Goal: Task Accomplishment & Management: Manage account settings

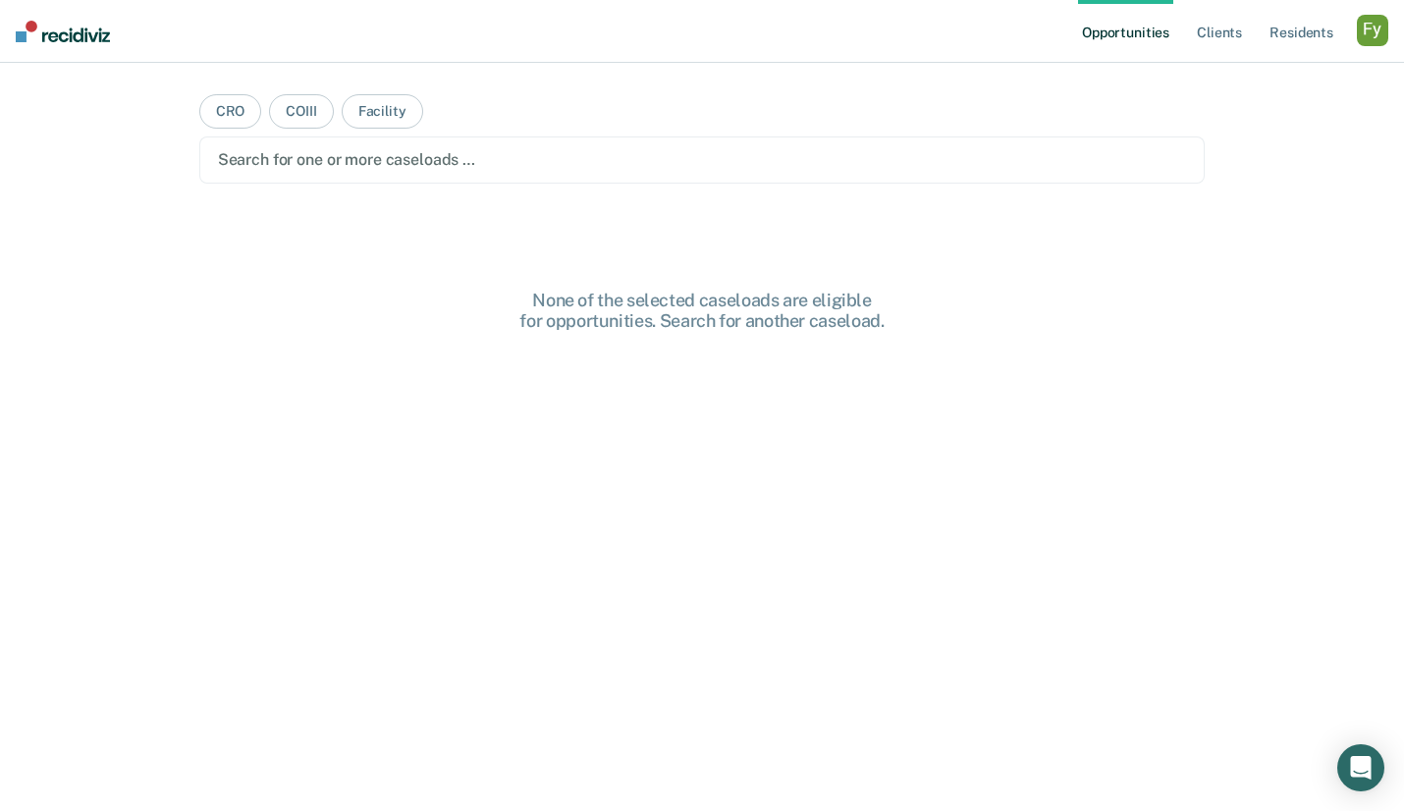
click at [1363, 36] on div "button" at bounding box center [1372, 30] width 31 height 31
click at [1234, 78] on link "Profile" at bounding box center [1293, 80] width 158 height 17
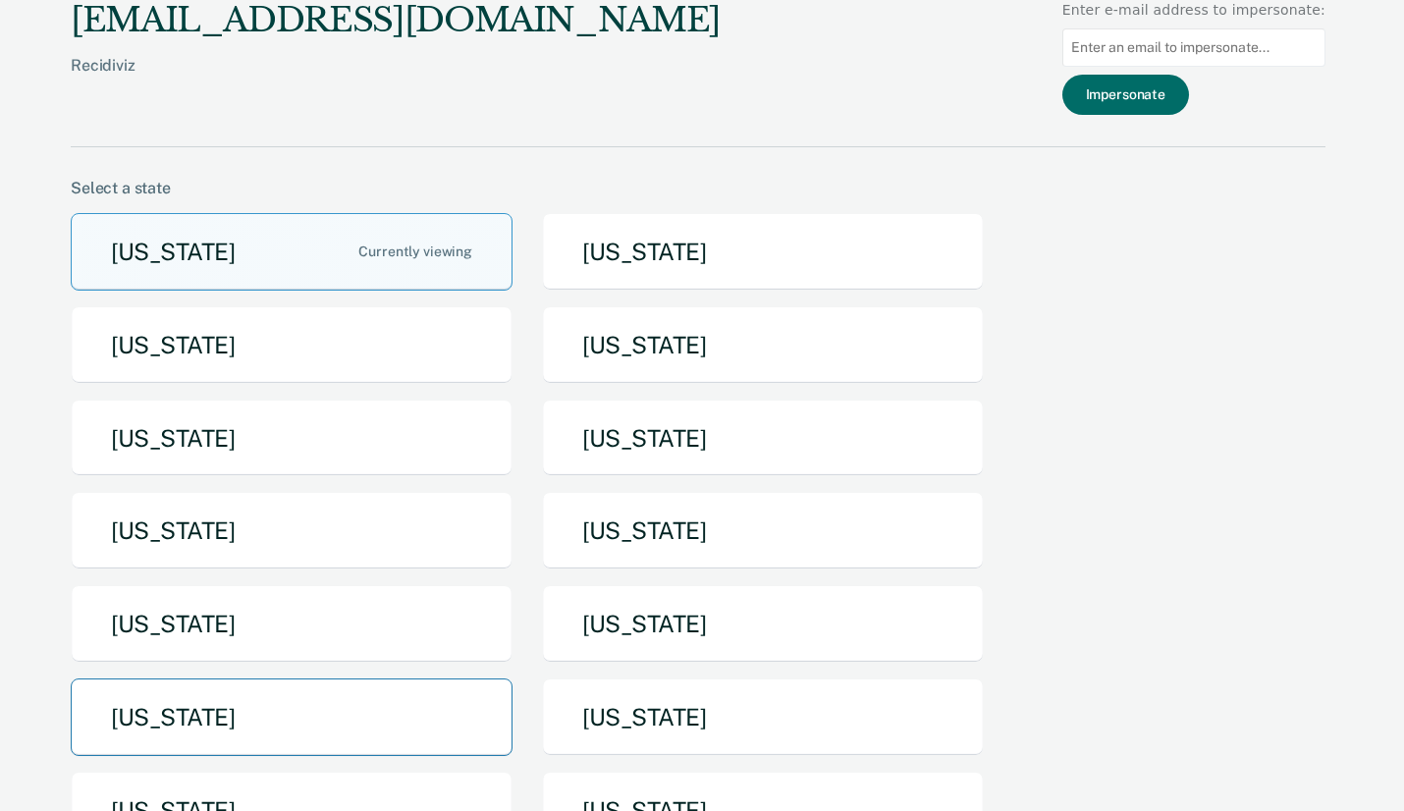
click at [348, 721] on button "[US_STATE]" at bounding box center [292, 717] width 442 height 78
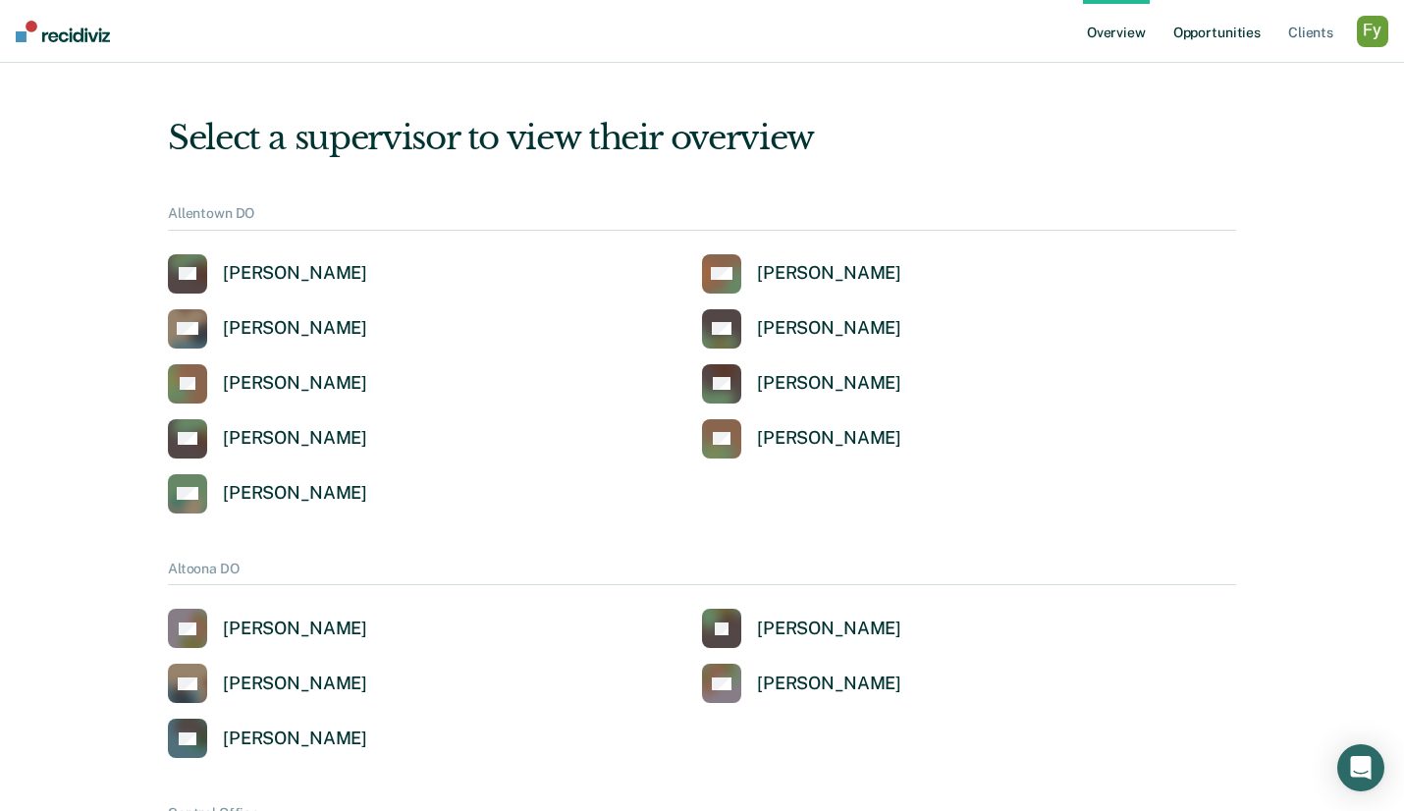
click at [1224, 31] on link "Opportunities" at bounding box center [1216, 31] width 95 height 63
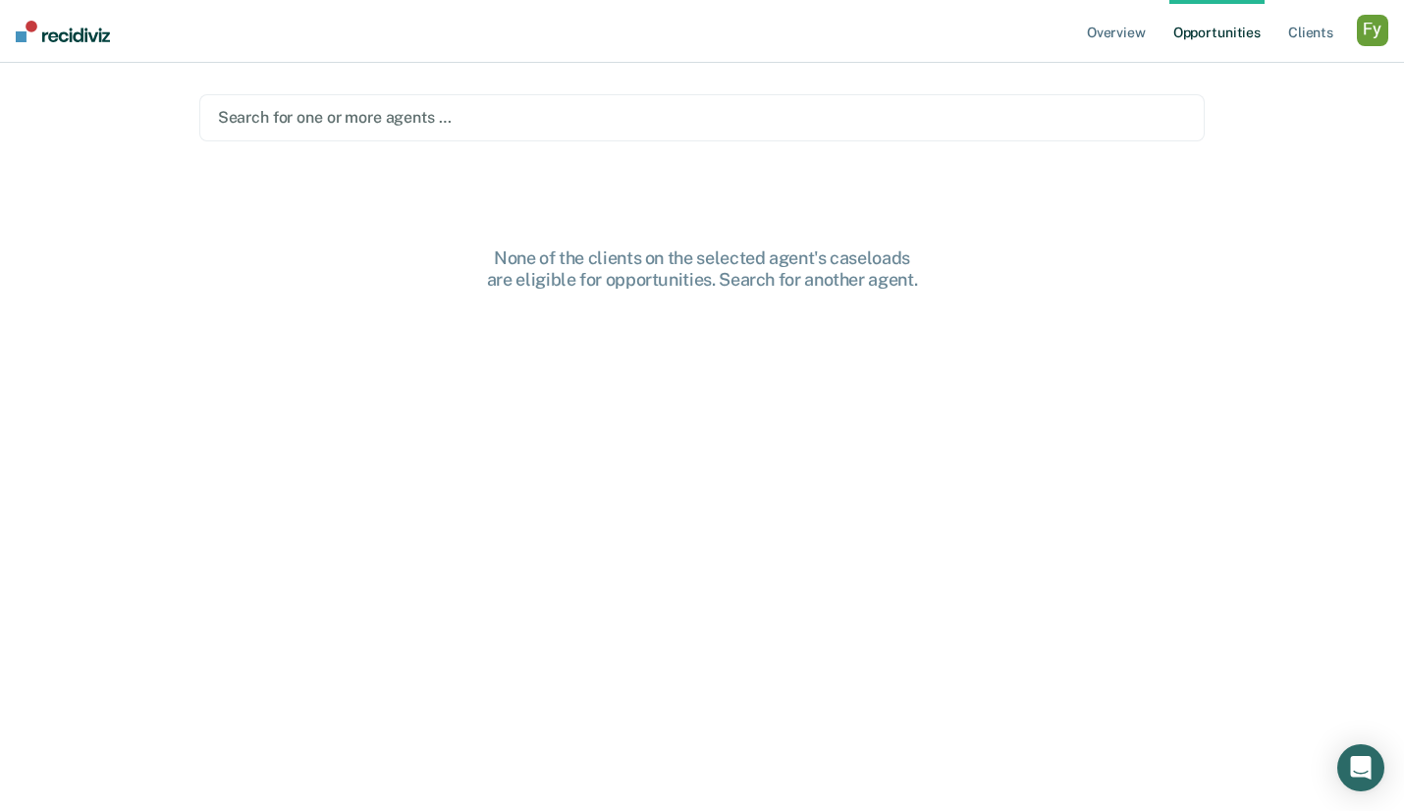
click at [719, 122] on div at bounding box center [702, 117] width 969 height 23
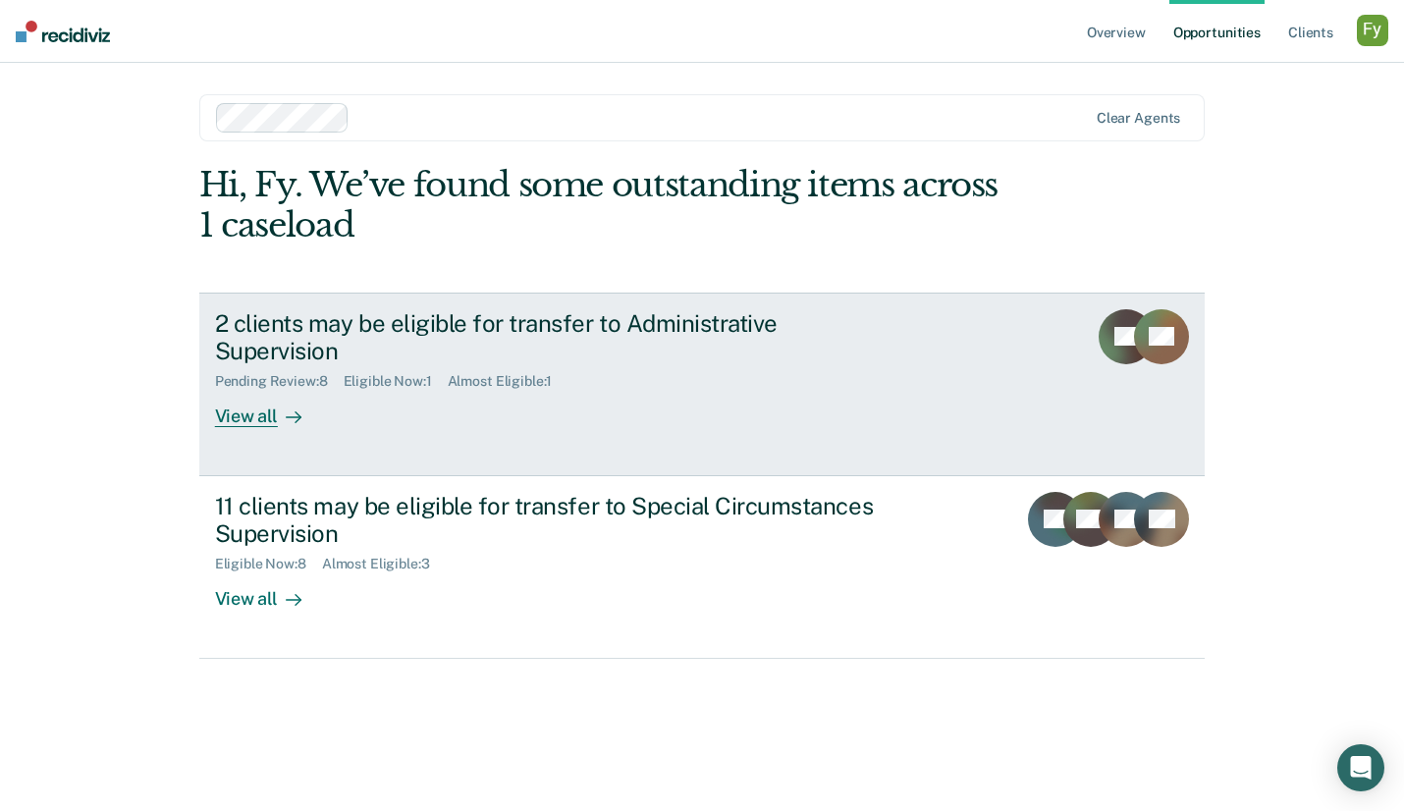
click at [264, 390] on div "View all" at bounding box center [270, 409] width 110 height 38
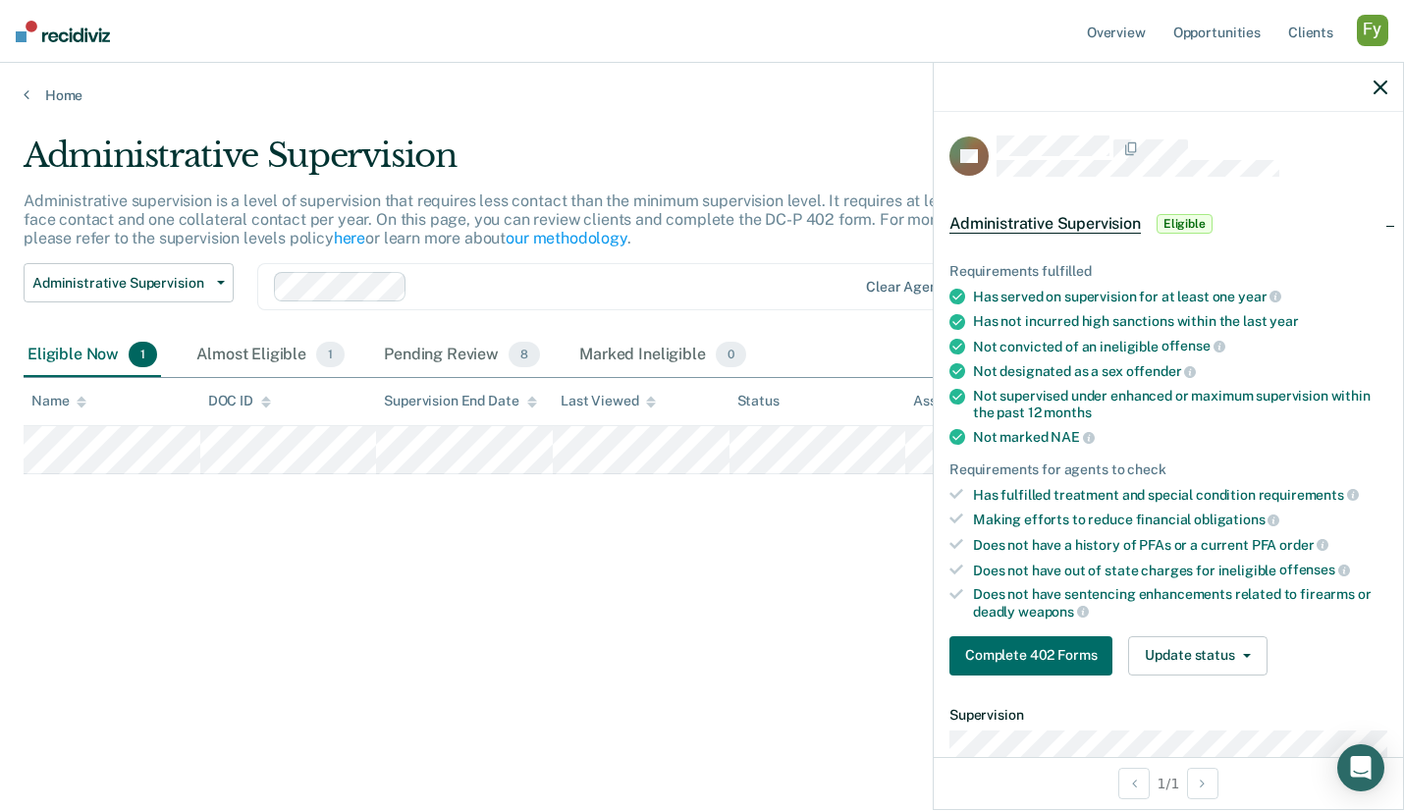
click at [1381, 83] on icon "button" at bounding box center [1380, 88] width 14 height 14
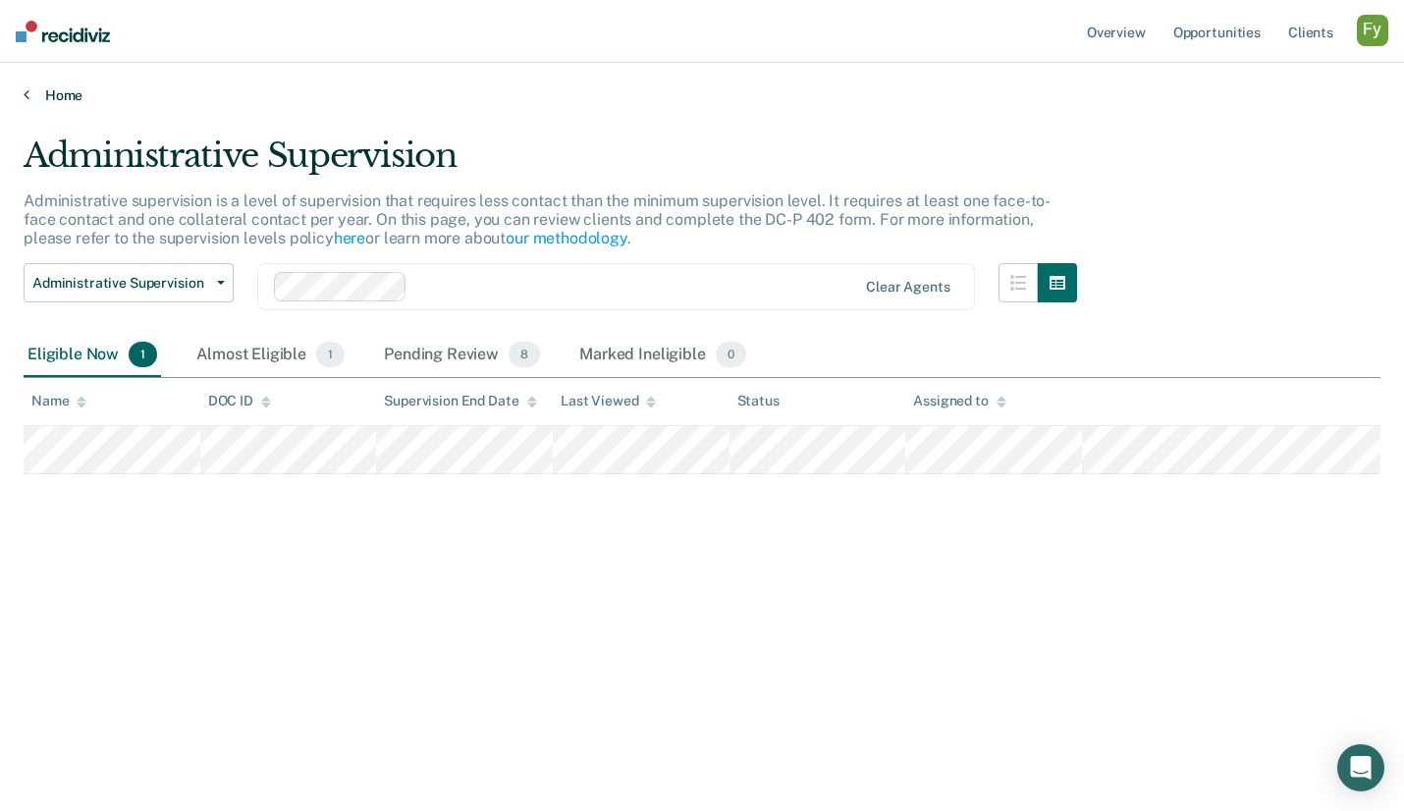
click at [39, 87] on link "Home" at bounding box center [702, 95] width 1357 height 18
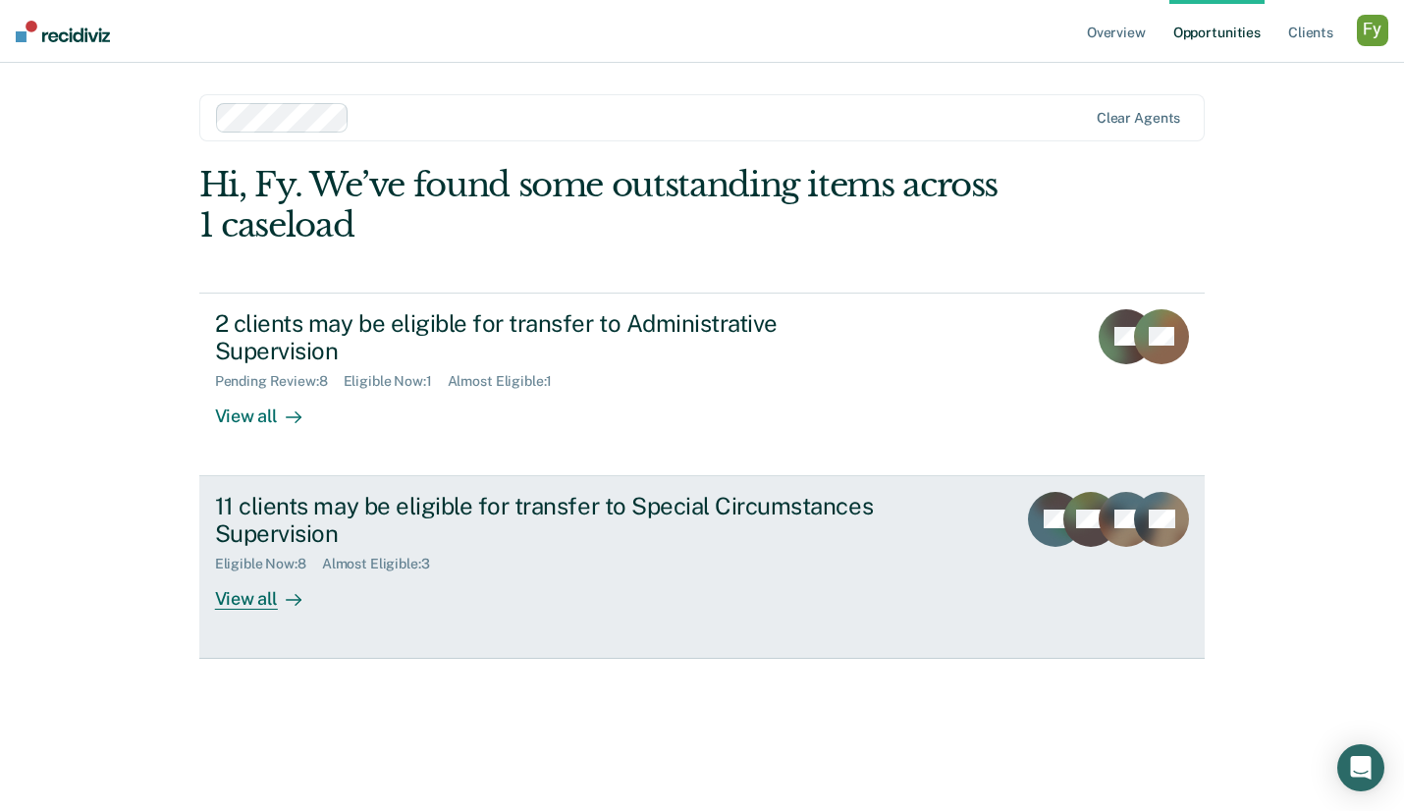
click at [295, 572] on div "View all" at bounding box center [270, 591] width 110 height 38
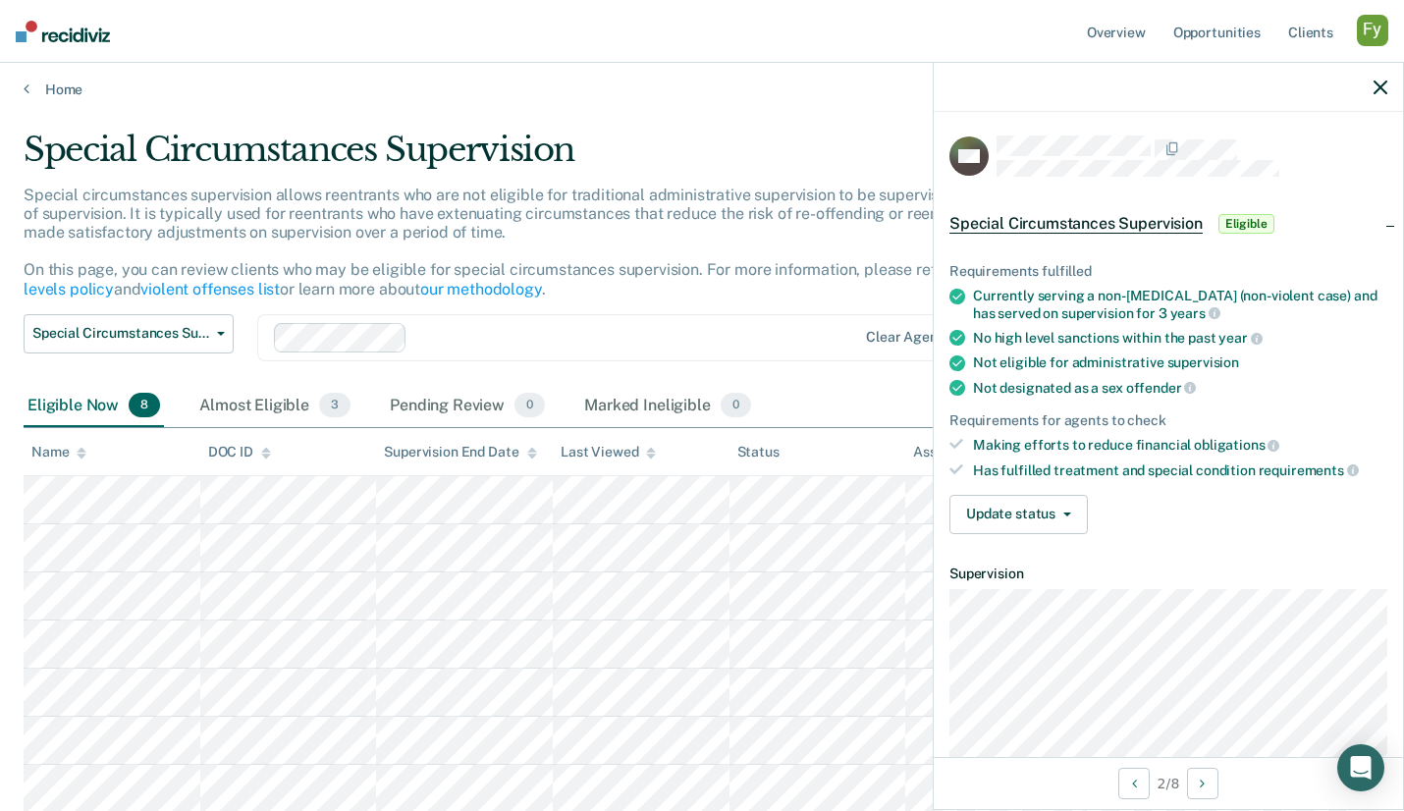
click at [1380, 86] on icon "button" at bounding box center [1380, 88] width 14 height 14
